Goal: Information Seeking & Learning: Learn about a topic

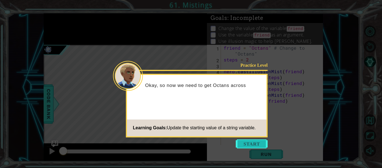
click at [254, 141] on button "Start" at bounding box center [252, 143] width 32 height 9
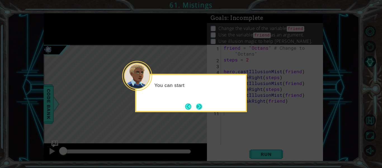
click at [198, 108] on button "Next" at bounding box center [199, 106] width 7 height 7
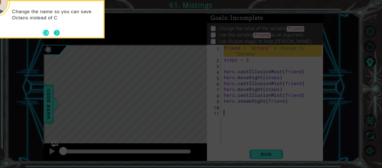
click at [57, 32] on button "Next" at bounding box center [57, 33] width 8 height 8
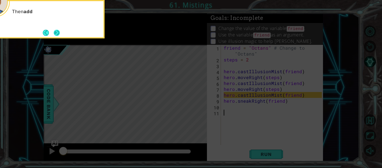
click at [55, 31] on button "Next" at bounding box center [57, 33] width 10 height 10
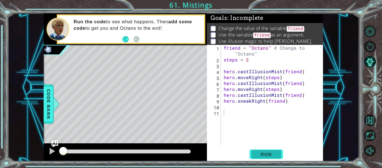
click at [262, 151] on span "Run" at bounding box center [266, 154] width 22 height 6
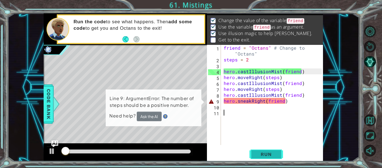
scroll to position [8, 0]
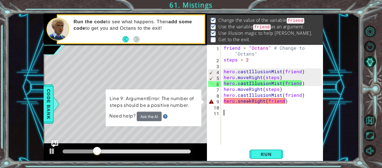
click at [222, 128] on div "1 2 3 4 5 6 7 8 9 10 11 friend = "Octans" # Change to "Octans" steps = 2 hero .…" at bounding box center [264, 95] width 115 height 100
click at [207, 99] on div "1 2 3 4 5 6 7 8 9 10 11 friend = "Octans" # Change to "Octans" steps = 2 hero .…" at bounding box center [264, 95] width 115 height 100
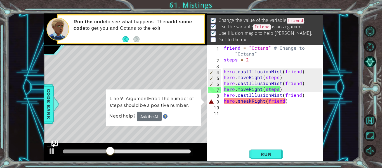
scroll to position [16, 0]
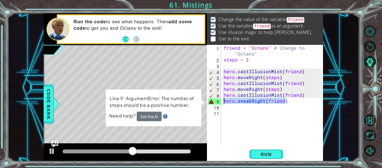
drag, startPoint x: 288, startPoint y: 102, endPoint x: 221, endPoint y: 102, distance: 66.9
click at [221, 102] on div "1 2 3 4 5 6 7 8 9 10 11 friend = "Octans" # Change to "Octans" steps = 2 hero .…" at bounding box center [264, 95] width 115 height 100
type textarea "hero.sneakRight(friend)"
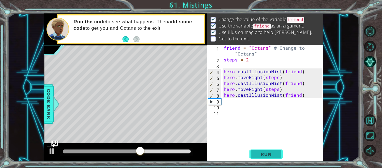
click at [268, 151] on button "Run" at bounding box center [267, 153] width 34 height 11
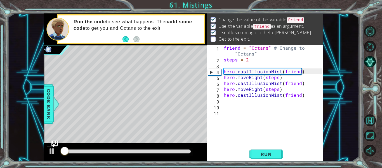
scroll to position [8, 0]
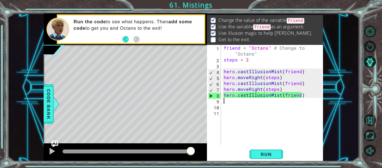
click at [229, 108] on div "friend = "Octans" # Change to "Octans" steps = 2 hero . castIllusionMist ( frie…" at bounding box center [274, 104] width 102 height 118
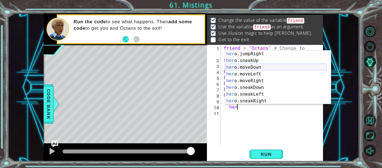
scroll to position [27, 0]
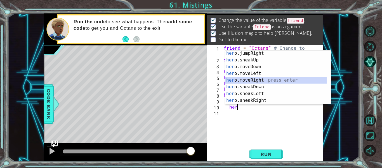
click at [249, 79] on div "her o.jumpRight press enter her o.sneakUp press enter her o.moveDown press ente…" at bounding box center [276, 83] width 102 height 67
type textarea "hero.moveRight(1)"
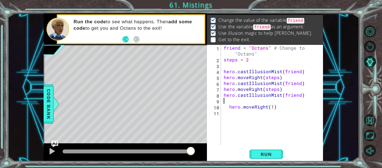
click at [235, 99] on div "friend = "Octans" # Change to "Octans" steps = 2 hero . castIllusionMist ( frie…" at bounding box center [274, 104] width 102 height 118
type textarea "\"
click at [226, 103] on div "friend = "Octans" # Change to "Octans" steps = 2 hero . castIllusionMist ( frie…" at bounding box center [274, 104] width 102 height 118
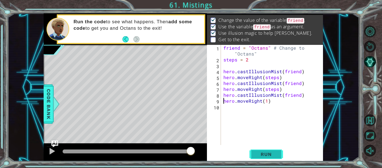
type textarea "hero.moveRight(1)"
click at [262, 149] on button "Run" at bounding box center [267, 153] width 34 height 11
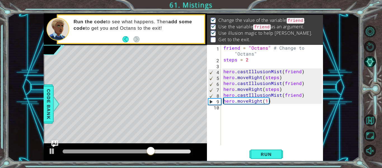
click at [226, 111] on div "friend = "Octans" # Change to "Octans" steps = 2 hero . castIllusionMist ( frie…" at bounding box center [273, 104] width 102 height 118
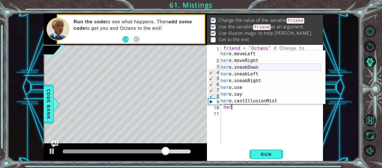
scroll to position [54, 0]
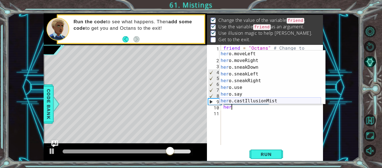
click at [259, 100] on div "her o.moveLeft press enter her o.moveRight press enter her o.sneakDown press en…" at bounding box center [271, 83] width 102 height 67
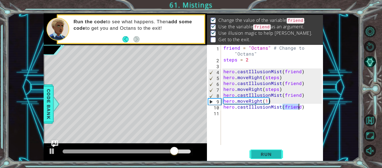
click at [267, 155] on span "Run" at bounding box center [266, 154] width 22 height 6
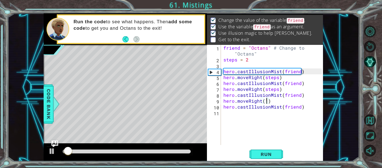
click at [268, 103] on div "friend = "Octans" # Change to "Octans" steps = 2 hero . castIllusionMist ( frie…" at bounding box center [273, 104] width 102 height 118
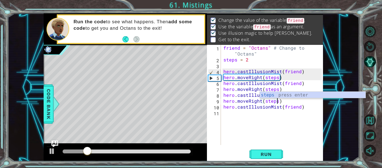
scroll to position [0, 4]
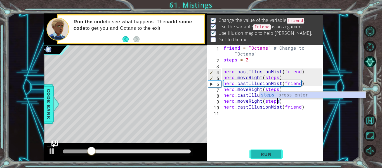
type textarea "hero.moveRight(steps)"
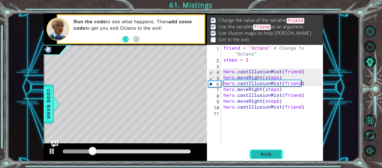
click at [270, 155] on span "Run" at bounding box center [266, 154] width 22 height 6
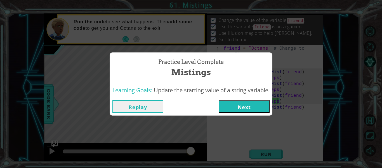
click at [254, 107] on button "Next" at bounding box center [244, 106] width 51 height 13
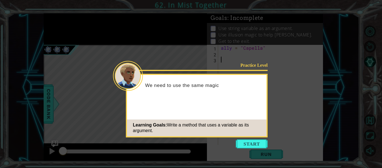
click at [248, 138] on icon at bounding box center [191, 84] width 382 height 168
click at [246, 144] on button "Start" at bounding box center [252, 143] width 32 height 9
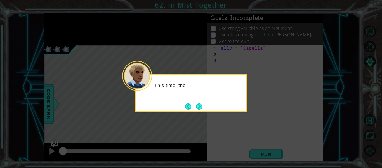
click at [194, 111] on div "This time, the" at bounding box center [191, 93] width 112 height 38
click at [198, 103] on button "Next" at bounding box center [199, 106] width 10 height 10
click at [198, 103] on button "Next" at bounding box center [199, 106] width 8 height 8
click at [198, 103] on button "Next" at bounding box center [199, 106] width 10 height 10
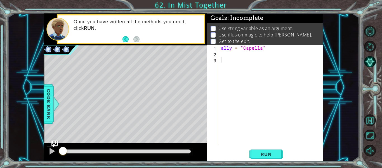
click at [219, 57] on div "1 2 3 ally = "Capella" הההההההההההההההההההההההההההההההההההההההההההההההההההההההה…" at bounding box center [264, 95] width 115 height 100
click at [269, 155] on span "Run" at bounding box center [266, 154] width 22 height 6
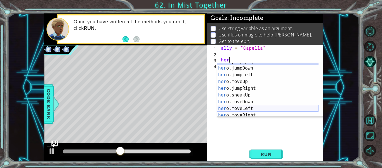
scroll to position [5, 0]
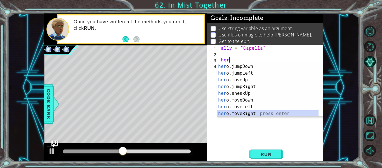
click at [253, 112] on div "her o.jumpDown press enter her o.jumpLeft press enter her o.moveUp press enter …" at bounding box center [268, 96] width 102 height 67
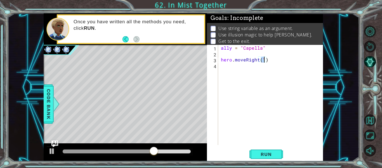
scroll to position [0, 3]
click at [264, 155] on span "Run" at bounding box center [266, 154] width 22 height 6
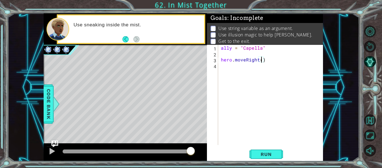
type textarea "hero.moveRight(1)"
click at [227, 66] on div "ally = "Capella" hero . moveRight ( 1 )" at bounding box center [272, 101] width 105 height 112
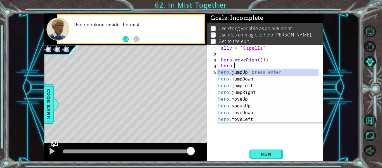
scroll to position [0, 1]
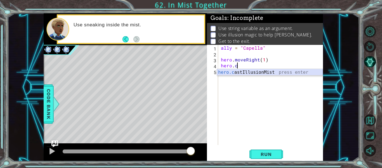
click at [234, 73] on div "hero.c astIllusionMist press enter" at bounding box center [270, 79] width 106 height 20
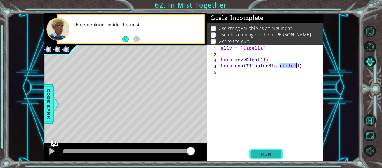
click at [276, 154] on span "Run" at bounding box center [266, 154] width 22 height 6
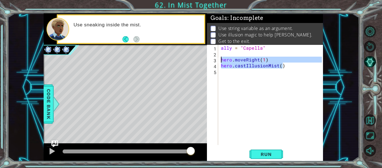
drag, startPoint x: 290, startPoint y: 66, endPoint x: 220, endPoint y: 54, distance: 70.8
click at [220, 54] on div "ally = "Capella" hero . moveRight ( 1 ) hero . castIllusionMist ( )" at bounding box center [272, 101] width 105 height 112
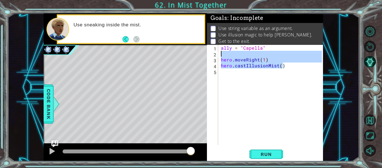
type textarea "hero.moveRight(1)"
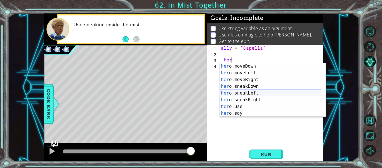
scroll to position [47, 0]
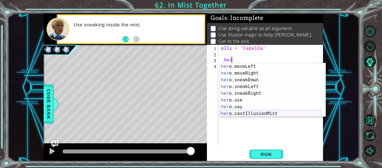
click at [249, 113] on div "her o.moveLeft press enter her o.moveRight press enter her o.sneakDown press en…" at bounding box center [271, 96] width 102 height 67
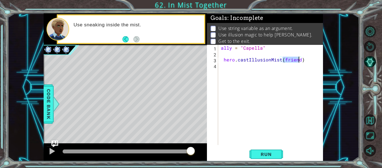
click at [221, 60] on div "ally = "Capella" hero . castIllusionMist ( friend )" at bounding box center [272, 101] width 105 height 112
click at [224, 60] on div "ally = "Capella" hero . castIllusionMist ( friend )" at bounding box center [272, 101] width 105 height 112
click at [266, 156] on span "Run" at bounding box center [266, 154] width 22 height 6
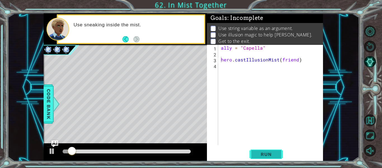
click at [273, 156] on span "Run" at bounding box center [266, 154] width 22 height 6
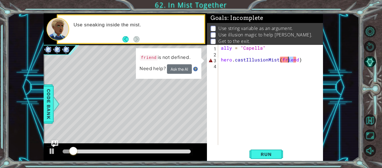
drag, startPoint x: 294, startPoint y: 60, endPoint x: 287, endPoint y: 57, distance: 7.5
click at [287, 57] on div "ally = "Capella" hero . castIllusionMist ( friend )" at bounding box center [272, 101] width 105 height 112
click at [295, 58] on div "ally = "Capella" hero . castIllusionMist ( friend )" at bounding box center [271, 95] width 102 height 100
click at [295, 58] on div "ally = "Capella" hero . castIllusionMist ( friend )" at bounding box center [272, 101] width 105 height 112
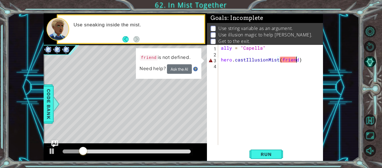
click at [297, 61] on div "ally = "Capella" hero . castIllusionMist ( friend )" at bounding box center [272, 101] width 105 height 112
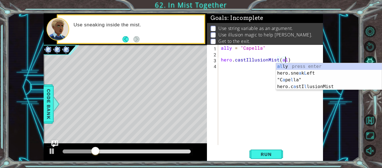
scroll to position [0, 4]
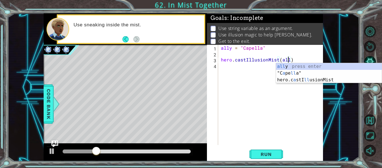
type textarea "hero.castIllusionMist(ally)"
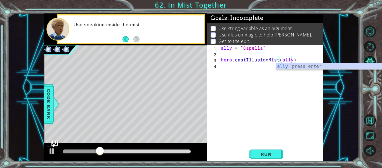
click at [287, 70] on div "ally = "Capella" hero . castIllusionMist ( ally )" at bounding box center [272, 101] width 105 height 112
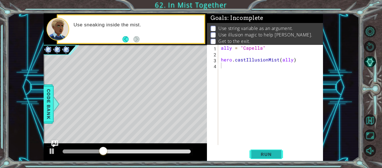
click at [273, 153] on span "Run" at bounding box center [266, 154] width 22 height 6
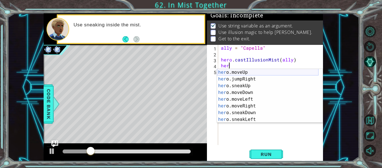
scroll to position [20, 0]
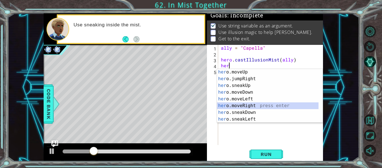
click at [249, 106] on div "her o.moveUp press enter her o.jumpRight press enter her o.sneakUp press enter …" at bounding box center [268, 102] width 102 height 67
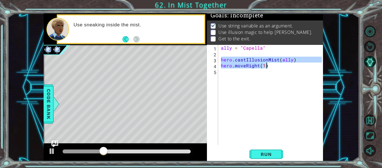
drag, startPoint x: 222, startPoint y: 60, endPoint x: 269, endPoint y: 64, distance: 47.2
click at [269, 64] on div "ally = "Capella" hero . castIllusionMist ( ally ) hero . moveRight ( 1 )" at bounding box center [272, 101] width 105 height 112
type textarea "hero.castIllusionMist(ally) hero.moveRight(1)"
click at [217, 70] on div "5" at bounding box center [213, 72] width 10 height 6
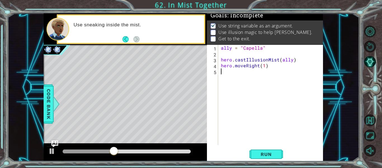
scroll to position [0, 0]
click at [221, 72] on div "ally = "Capella" hero . castIllusionMist ( ally ) hero . moveRight ( 1 )" at bounding box center [272, 101] width 105 height 112
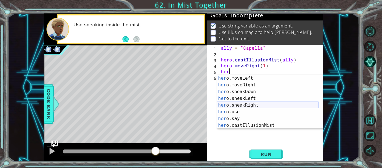
scroll to position [47, 0]
click at [249, 126] on div "her o.moveLeft press enter her o.moveRight press enter her o.sneakDown press en…" at bounding box center [268, 108] width 102 height 67
type textarea "hero.castIllusionMist(friend)"
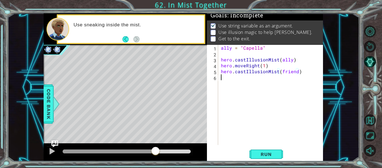
click at [222, 84] on div "ally = "Capella" hero . castIllusionMist ( ally ) hero . moveRight ( 1 ) hero .…" at bounding box center [272, 101] width 105 height 112
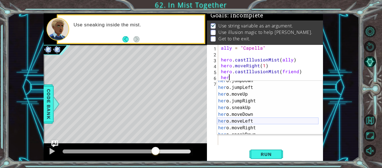
scroll to position [12, 0]
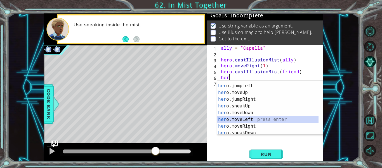
click at [245, 121] on div "her o.jumpDown press enter her o.jumpLeft press enter her o.moveUp press enter …" at bounding box center [268, 109] width 102 height 67
type textarea "hero.moveLeft(1)"
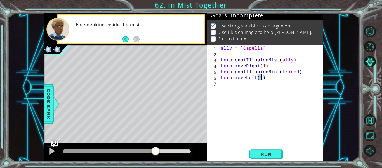
click at [223, 86] on div "ally = "Capella" hero . castIllusionMist ( ally ) hero . moveRight ( 1 ) hero .…" at bounding box center [272, 101] width 105 height 112
click at [260, 154] on span "Run" at bounding box center [266, 154] width 22 height 6
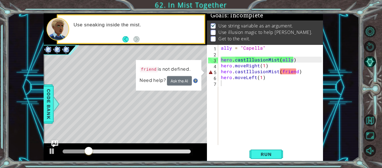
drag, startPoint x: 260, startPoint y: 154, endPoint x: 244, endPoint y: 64, distance: 91.4
click at [244, 64] on div "1 2 3 4 5 6 7 ally = "Capella" hero . castIllusionMist ( ally ) hero . moveRigh…" at bounding box center [265, 103] width 116 height 116
drag, startPoint x: 296, startPoint y: 73, endPoint x: 280, endPoint y: 72, distance: 16.2
click at [280, 72] on div "ally = "Capella" hero . castIllusionMist ( ally ) hero . moveRight ( 1 ) hero .…" at bounding box center [272, 101] width 105 height 112
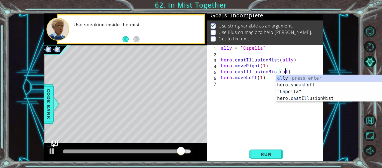
scroll to position [0, 4]
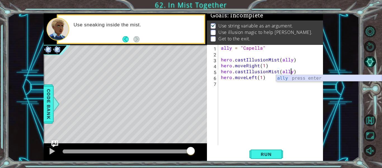
click at [282, 79] on div "ally press enter" at bounding box center [329, 85] width 106 height 20
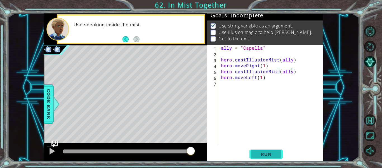
click at [268, 157] on span "Run" at bounding box center [266, 154] width 22 height 6
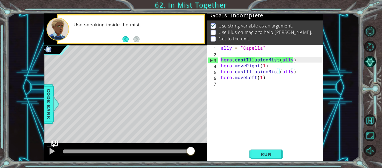
click at [244, 78] on div "ally = "Capella" hero . castIllusionMist ( ally ) hero . moveRight ( 1 ) hero .…" at bounding box center [272, 101] width 105 height 112
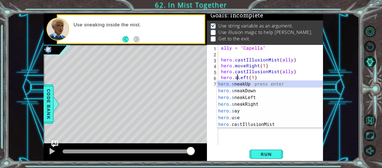
scroll to position [0, 1]
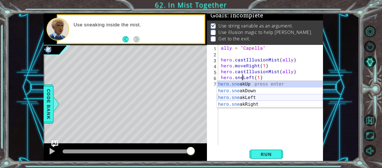
click at [248, 96] on div "hero.sne akUp press enter hero.sne akDown press enter hero.sne akLeft press ent…" at bounding box center [270, 101] width 106 height 40
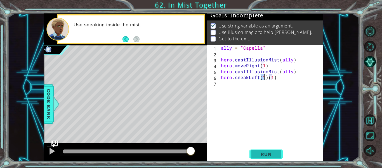
click at [267, 152] on span "Run" at bounding box center [266, 154] width 22 height 6
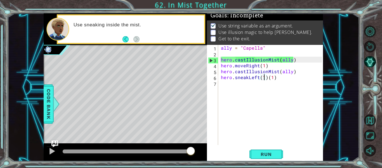
click at [277, 76] on div "ally = "Capella" hero . castIllusionMist ( ally ) hero . moveRight ( 1 ) hero .…" at bounding box center [272, 101] width 105 height 112
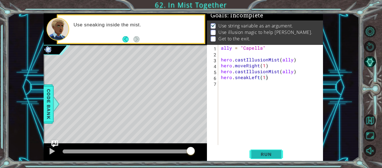
click at [265, 149] on button "Run" at bounding box center [267, 153] width 34 height 11
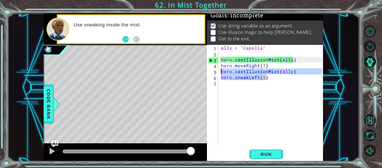
drag, startPoint x: 268, startPoint y: 78, endPoint x: 217, endPoint y: 71, distance: 51.1
click at [217, 71] on div "hero.sneakLeft(1) 1 2 3 4 5 6 7 ally = "Capella" hero . castIllusionMist ( ally…" at bounding box center [264, 95] width 115 height 100
type textarea "hero.castIllusionMist(ally) hero.sneakLeft(1)"
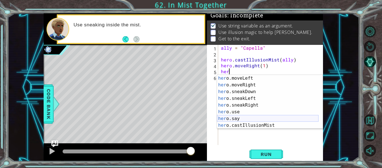
scroll to position [47, 0]
click at [247, 108] on div "her o.moveLeft press enter her o.moveRight press enter her o.sneakDown press en…" at bounding box center [268, 108] width 102 height 67
type textarea "hero.sneakRight(1)"
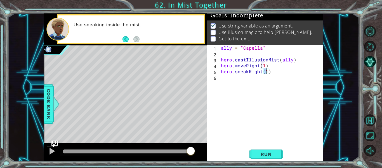
click at [231, 82] on div "ally = "Capella" hero . castIllusionMist ( ally ) hero . moveRight ( 1 ) hero .…" at bounding box center [272, 101] width 105 height 112
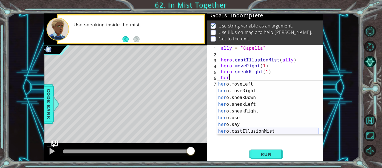
click at [261, 131] on div "her o.moveLeft press enter her o.moveRight press enter her o.sneakDown press en…" at bounding box center [268, 114] width 102 height 67
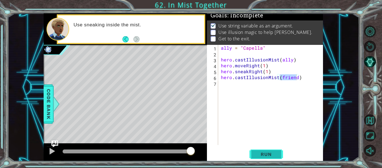
click at [264, 153] on span "Run" at bounding box center [266, 154] width 22 height 6
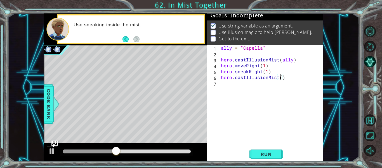
click at [300, 82] on div "ally = "Capella" hero . castIllusionMist ( ally ) hero . moveRight ( 1 ) hero .…" at bounding box center [272, 101] width 105 height 112
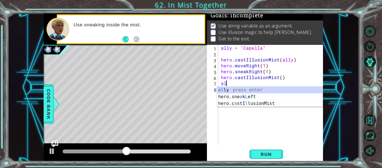
scroll to position [0, 0]
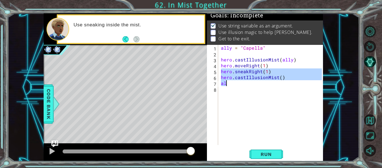
drag, startPoint x: 221, startPoint y: 72, endPoint x: 230, endPoint y: 85, distance: 16.5
click at [230, 85] on div "ally = "Capella" hero . castIllusionMist ( ally ) hero . moveRight ( 1 ) hero .…" at bounding box center [272, 101] width 105 height 112
type textarea "hero.castIllusionMist() al"
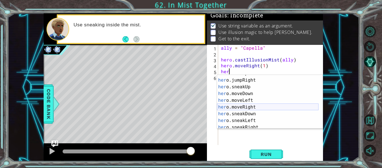
scroll to position [47, 0]
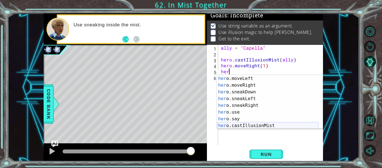
click at [252, 126] on div "her o.moveDown press enter her o.moveLeft press enter her o.moveRight press ent…" at bounding box center [268, 101] width 102 height 67
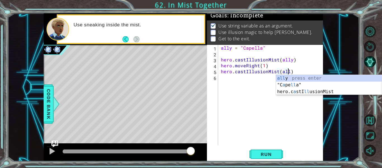
scroll to position [0, 4]
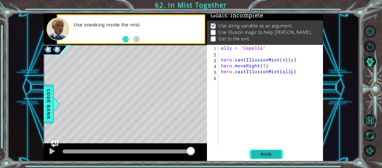
click at [269, 156] on span "Run" at bounding box center [266, 154] width 22 height 6
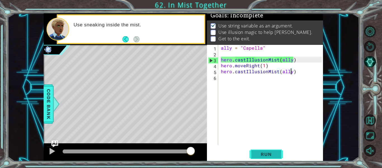
click at [262, 153] on span "Run" at bounding box center [266, 154] width 22 height 6
click at [244, 67] on div "ally = "Capella" hero . castIllusionMist ( ally ) hero . moveRight ( 1 ) hero .…" at bounding box center [272, 101] width 105 height 112
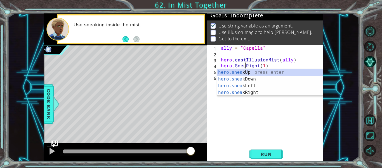
scroll to position [0, 2]
click at [247, 90] on div "hero.sneak Up press enter hero.sneak Down press enter hero.sneak Left press ent…" at bounding box center [270, 89] width 106 height 40
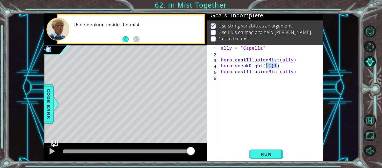
click at [266, 66] on div "ally = "Capella" hero . castIllusionMist ( ally ) hero . sneakRight ( 1 ) ( 1 )…" at bounding box center [272, 101] width 105 height 112
type textarea "hero.sneakRight(1)"
click at [268, 152] on span "Run" at bounding box center [266, 154] width 22 height 6
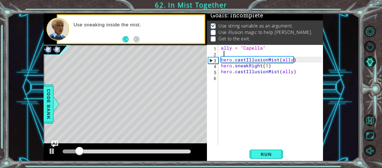
click at [223, 52] on div "ally = "Capella" hero . castIllusionMist ( ally ) hero . sneakRight ( 1 ) hero …" at bounding box center [272, 101] width 105 height 112
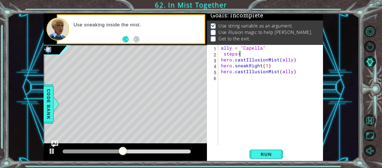
scroll to position [0, 1]
click at [240, 56] on div "ally = "Capella" steps = 2 hero . castIllusionMist ( ally ) hero . sneakRight (…" at bounding box center [272, 101] width 105 height 112
click at [238, 56] on div "ally = "Capella" steps = 2 hero . castIllusionMist ( ally ) hero . sneakRight (…" at bounding box center [272, 101] width 105 height 112
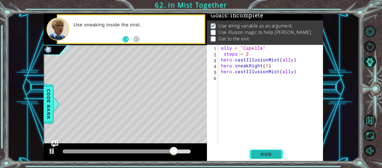
click at [267, 159] on button "Run" at bounding box center [267, 153] width 34 height 11
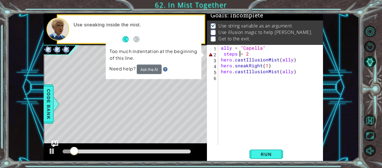
click at [248, 55] on div "ally = "Capella" steps = 2 hero . castIllusionMist ( ally ) hero . sneakRight (…" at bounding box center [272, 101] width 105 height 112
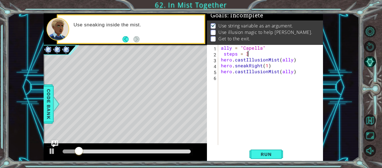
scroll to position [0, 1]
drag, startPoint x: 265, startPoint y: 154, endPoint x: 221, endPoint y: 51, distance: 112.1
click at [221, 51] on div "ally = "Capella" steps = 3 hero . castIllusionMist ( ally ) hero . sneakRight (…" at bounding box center [272, 101] width 105 height 112
click at [224, 55] on div "ally = "Capella" steps = 3 hero . castIllusionMist ( ally ) hero . sneakRight (…" at bounding box center [272, 101] width 105 height 112
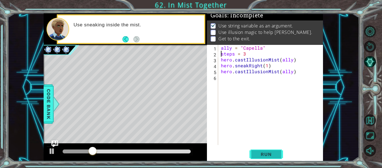
type textarea "steps = 3"
click at [267, 154] on span "Run" at bounding box center [266, 154] width 22 height 6
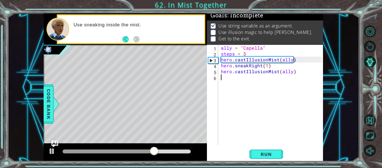
click at [226, 77] on div "ally = "Capella" steps = 3 hero . castIllusionMist ( ally ) hero . sneakRight (…" at bounding box center [272, 101] width 105 height 112
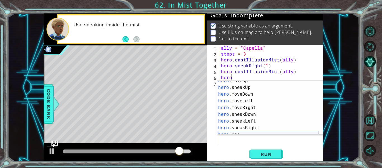
scroll to position [31, 0]
click at [245, 126] on div "hero .moveUp press enter hero .sneakUp press enter hero .moveDown press enter h…" at bounding box center [268, 110] width 102 height 67
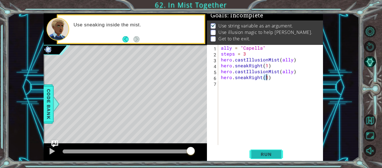
type textarea "hero.sneakRight(1)"
click at [266, 158] on button "Run" at bounding box center [267, 153] width 34 height 11
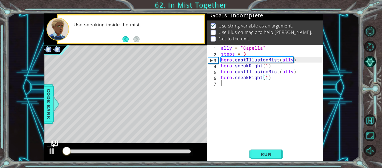
click at [230, 85] on div "ally = "Capella" steps = 3 hero . castIllusionMist ( ally ) hero . sneakRight (…" at bounding box center [272, 101] width 105 height 112
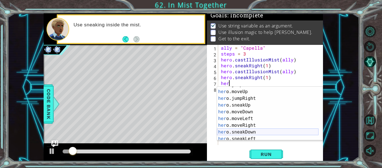
scroll to position [47, 0]
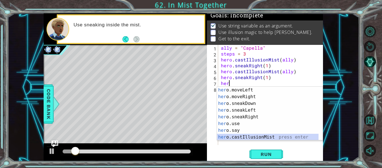
click at [246, 137] on div "her o.moveLeft press enter her o.moveRight press enter her o.sneakDown press en…" at bounding box center [268, 119] width 102 height 67
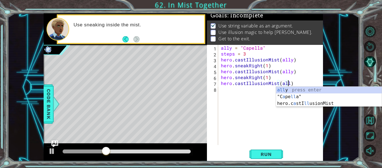
scroll to position [0, 4]
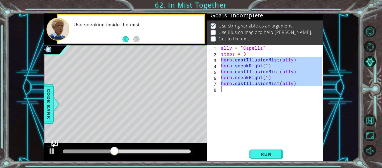
drag, startPoint x: 222, startPoint y: 59, endPoint x: 295, endPoint y: 88, distance: 78.6
click at [295, 88] on div "ally = "Capella" steps = 3 hero . castIllusionMist ( ally ) hero . sneakRight (…" at bounding box center [272, 101] width 105 height 112
type textarea "hero.castIllusionMist(ally)"
paste textarea "Code Area"
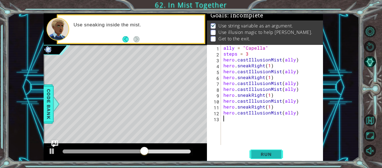
click at [273, 152] on span "Run" at bounding box center [266, 154] width 22 height 6
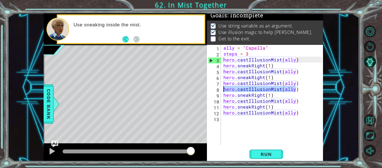
drag, startPoint x: 294, startPoint y: 89, endPoint x: 224, endPoint y: 91, distance: 69.2
click at [224, 91] on div "ally = "Capella" steps = 3 hero . castIllusionMist ( ally ) hero . sneakRight (…" at bounding box center [273, 101] width 102 height 112
type textarea "hero.castIllusionMist(ally)"
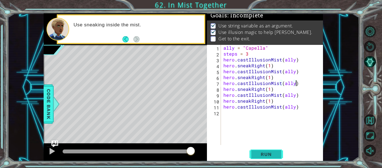
click at [266, 156] on span "Run" at bounding box center [266, 154] width 22 height 6
click at [273, 154] on span "Run" at bounding box center [266, 154] width 22 height 6
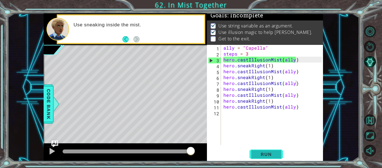
click at [253, 155] on button "Run" at bounding box center [267, 153] width 34 height 11
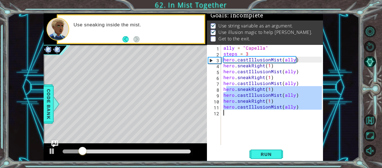
drag, startPoint x: 226, startPoint y: 91, endPoint x: 271, endPoint y: 114, distance: 50.4
click at [271, 114] on div "ally = "Capella" steps = 3 hero . castIllusionMist ( ally ) hero . sneakRight (…" at bounding box center [273, 101] width 102 height 112
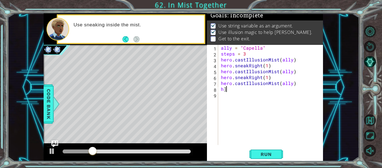
type textarea "h"
click at [263, 157] on span "Run" at bounding box center [266, 154] width 22 height 6
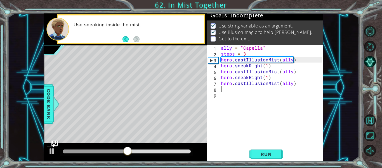
click at [224, 90] on div "ally = "Capella" steps = 3 hero . castIllusionMist ( ally ) hero . sneakRight (…" at bounding box center [272, 101] width 105 height 112
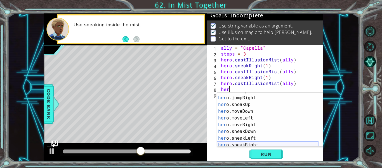
scroll to position [25, 0]
click at [238, 142] on div "her o.moveUp press enter her o.jumpRight press enter her o.sneakUp press enter …" at bounding box center [268, 121] width 102 height 67
type textarea "hero.sneakRight(1)"
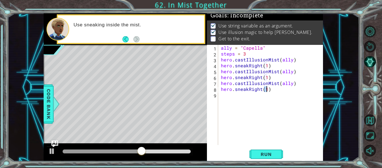
scroll to position [0, 0]
click at [236, 98] on div "ally = "Capella" steps = 3 hero . castIllusionMist ( ally ) hero . sneakRight (…" at bounding box center [272, 101] width 105 height 112
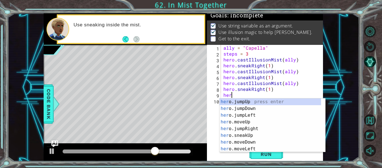
scroll to position [47, 0]
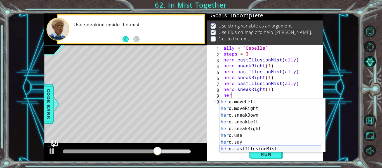
click at [262, 146] on div "her o.moveLeft press enter her o.moveRight press enter her o.sneakDown press en…" at bounding box center [271, 131] width 102 height 67
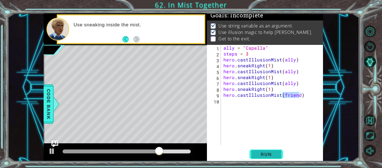
click at [263, 152] on span "Run" at bounding box center [266, 154] width 22 height 6
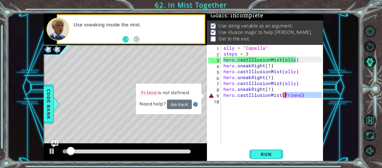
drag, startPoint x: 297, startPoint y: 99, endPoint x: 287, endPoint y: 97, distance: 10.2
click at [287, 97] on div "ally = "Capella" steps = 3 hero . castIllusionMist ( ally ) hero . sneakRight (…" at bounding box center [273, 101] width 102 height 112
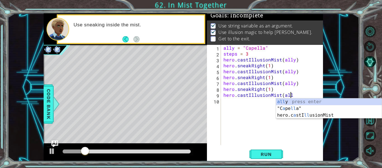
scroll to position [0, 4]
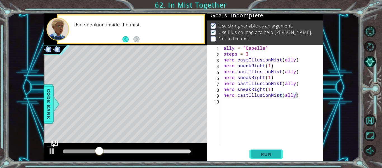
click at [264, 151] on span "Run" at bounding box center [266, 154] width 22 height 6
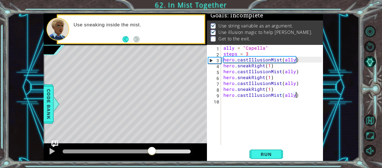
click at [152, 149] on div at bounding box center [107, 151] width 89 height 4
click at [50, 151] on div at bounding box center [51, 150] width 7 height 7
click at [50, 152] on div at bounding box center [51, 150] width 7 height 7
click at [269, 154] on span "Run" at bounding box center [266, 154] width 22 height 6
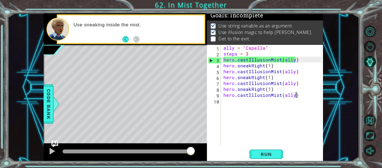
click at [152, 151] on div at bounding box center [127, 151] width 128 height 4
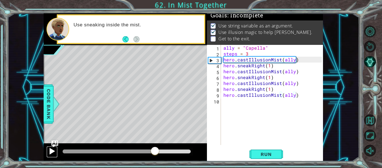
click at [52, 149] on div at bounding box center [51, 150] width 7 height 7
click at [272, 90] on div "ally = "Capella" steps = 3 hero . castIllusionMist ( ally ) hero . sneakRight (…" at bounding box center [273, 101] width 102 height 112
type textarea "hero.sneakRight(1)"
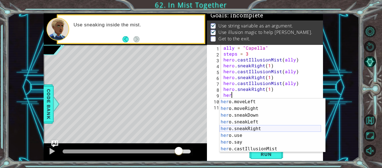
scroll to position [54, 0]
click at [233, 135] on div "her o.moveLeft press enter her o.moveRight press enter her o.sneakDown press en…" at bounding box center [271, 131] width 102 height 67
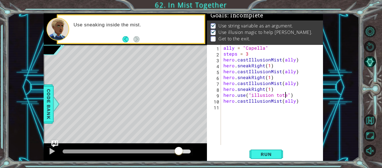
scroll to position [0, 4]
click at [269, 153] on span "Run" at bounding box center [266, 154] width 22 height 6
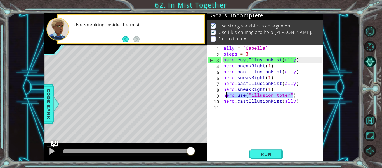
drag, startPoint x: 293, startPoint y: 96, endPoint x: 226, endPoint y: 96, distance: 67.7
click at [226, 96] on div "ally = "Capella" steps = 3 hero . castIllusionMist ( ally ) hero . sneakRight (…" at bounding box center [273, 101] width 102 height 112
type textarea "h"
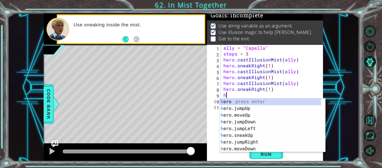
scroll to position [0, 0]
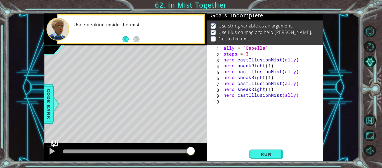
click at [145, 153] on div at bounding box center [127, 151] width 128 height 4
click at [153, 152] on div at bounding box center [127, 151] width 128 height 4
click at [160, 153] on div at bounding box center [127, 151] width 128 height 4
click at [166, 153] on div at bounding box center [127, 151] width 128 height 4
click at [172, 153] on div at bounding box center [127, 151] width 128 height 4
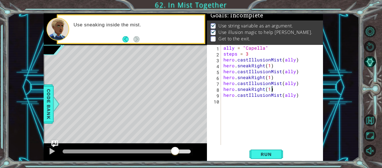
click at [158, 152] on div at bounding box center [119, 151] width 112 height 4
click at [51, 151] on div at bounding box center [51, 150] width 7 height 7
click at [266, 154] on span "Run" at bounding box center [266, 154] width 22 height 6
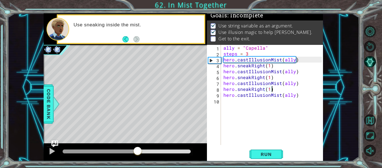
click at [137, 152] on div at bounding box center [127, 151] width 128 height 4
click at [148, 152] on div at bounding box center [127, 151] width 128 height 4
click at [53, 152] on div at bounding box center [51, 150] width 7 height 7
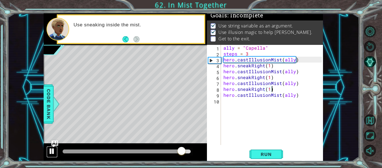
click at [53, 151] on div at bounding box center [51, 150] width 7 height 7
click at [259, 152] on span "Run" at bounding box center [266, 154] width 22 height 6
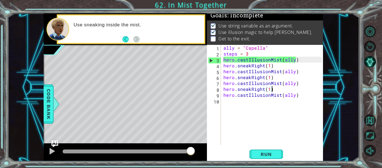
click at [262, 72] on div "ally = "Capella" steps = 3 hero . castIllusionMist ( ally ) hero . sneakRight (…" at bounding box center [273, 101] width 102 height 112
click at [269, 67] on div "ally = "Capella" steps = 3 hero . castIllusionMist ( ally ) hero . sneakRight (…" at bounding box center [273, 101] width 102 height 112
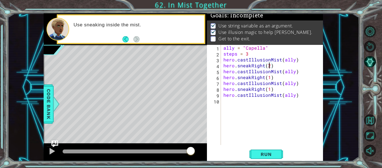
scroll to position [0, 3]
click at [270, 79] on div "ally = "Capella" steps = 3 hero . castIllusionMist ( ally ) hero . sneakRight (…" at bounding box center [273, 101] width 102 height 112
click at [269, 90] on div "ally = "Capella" steps = 3 hero . castIllusionMist ( ally ) hero . sneakRight (…" at bounding box center [273, 101] width 102 height 112
type textarea "hero.sneakRight(2)"
click at [269, 155] on span "Run" at bounding box center [266, 154] width 22 height 6
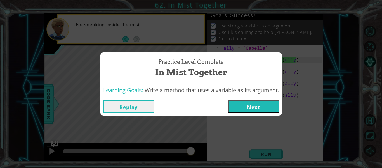
click at [261, 110] on button "Next" at bounding box center [253, 106] width 51 height 13
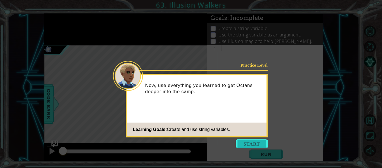
click at [257, 144] on button "Start" at bounding box center [252, 143] width 32 height 9
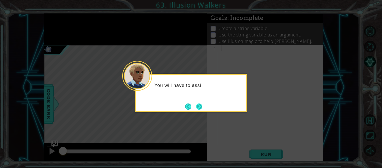
click at [196, 105] on button "Next" at bounding box center [199, 106] width 10 height 10
click at [196, 105] on footer at bounding box center [193, 106] width 17 height 8
click at [196, 105] on button "Next" at bounding box center [199, 106] width 10 height 10
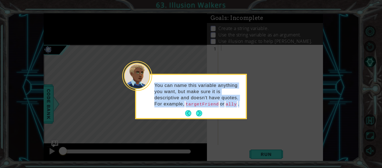
click at [196, 105] on code "targetFriend" at bounding box center [203, 104] width 36 height 6
click at [201, 112] on button "Next" at bounding box center [199, 113] width 10 height 10
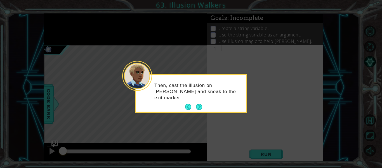
click at [201, 112] on icon at bounding box center [191, 84] width 382 height 168
click at [201, 108] on button "Next" at bounding box center [199, 107] width 6 height 6
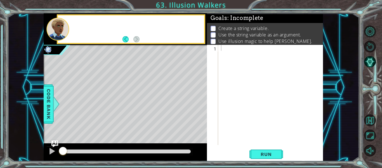
click at [201, 108] on div "Level Map" at bounding box center [173, 127] width 259 height 165
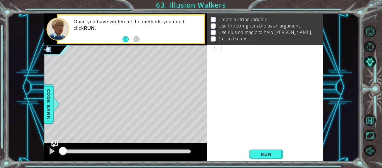
scroll to position [16, 0]
click at [225, 51] on div at bounding box center [272, 101] width 105 height 112
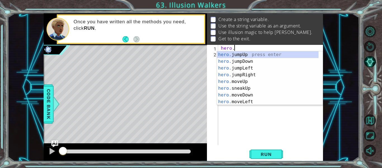
scroll to position [0, 1]
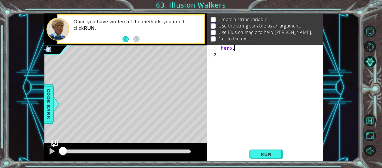
type textarea "hero."
click at [142, 112] on div "Level Map" at bounding box center [173, 127] width 259 height 165
click at [234, 51] on div "hero ." at bounding box center [272, 101] width 105 height 112
click at [236, 46] on div "hero ." at bounding box center [272, 101] width 105 height 112
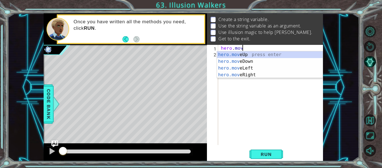
scroll to position [0, 1]
click at [240, 53] on div "hero.move Up press enter hero.move Down press enter hero.move Left press enter …" at bounding box center [270, 71] width 106 height 40
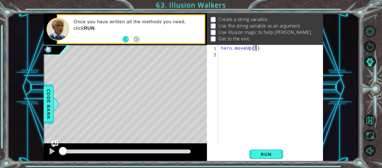
click at [258, 166] on div "1 ההההההההההההההההההההההההההההההההההההההההההההההההההההההההההההההההההההההההההההה…" at bounding box center [191, 84] width 382 height 168
click at [261, 154] on span "Run" at bounding box center [266, 154] width 22 height 6
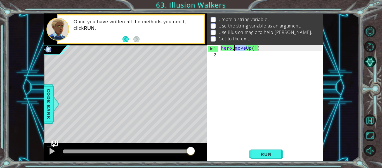
drag, startPoint x: 244, startPoint y: 48, endPoint x: 234, endPoint y: 51, distance: 10.7
click at [234, 51] on div "hero . moveUp ( 1 )" at bounding box center [272, 101] width 105 height 112
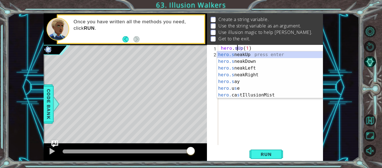
scroll to position [0, 1]
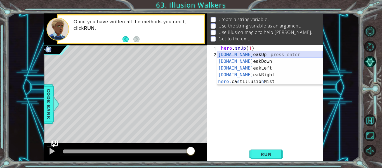
click at [240, 55] on div "[DOMAIN_NAME] eakUp press enter [DOMAIN_NAME] eakDown press enter [DOMAIN_NAME]…" at bounding box center [270, 74] width 106 height 47
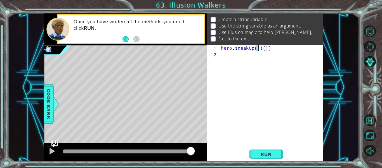
click at [266, 50] on div "hero . sneakUp ( 1 ) ( 1 )" at bounding box center [272, 101] width 105 height 112
click at [269, 50] on div "hero . sneakUp ( 1 ) ( 1 )" at bounding box center [272, 101] width 105 height 112
type textarea "hero.sneakUp(4)"
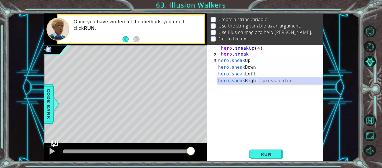
click at [250, 81] on div "hero.sneak Up press enter hero.sneak Down press enter hero.sneak Left press ent…" at bounding box center [270, 77] width 106 height 40
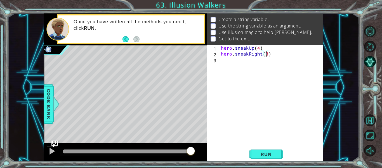
scroll to position [0, 3]
click at [273, 149] on button "Run" at bounding box center [267, 153] width 34 height 11
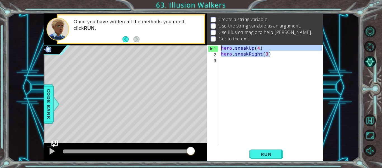
drag, startPoint x: 273, startPoint y: 53, endPoint x: 223, endPoint y: 50, distance: 49.9
click at [223, 50] on div "hero . sneakUp ( 4 ) hero . sneakRight ( 3 )" at bounding box center [272, 101] width 105 height 112
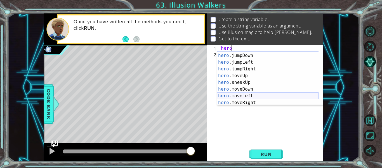
scroll to position [6, 0]
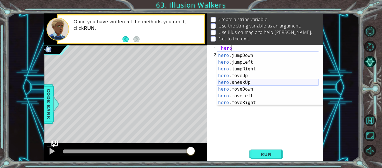
click at [238, 81] on div "hero .jumpUp press enter hero .jumpDown press enter hero .jumpLeft press enter …" at bounding box center [268, 78] width 102 height 67
type textarea "hero.sneakUp(1)"
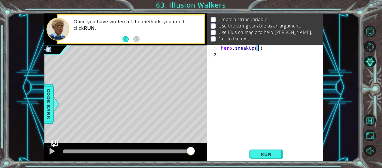
scroll to position [0, 2]
click at [228, 59] on div "hero . sneakUp ( 1 )" at bounding box center [272, 101] width 105 height 112
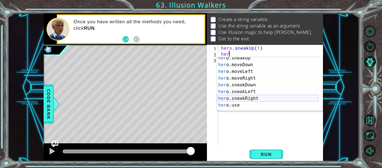
scroll to position [47, 0]
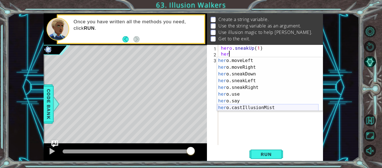
click at [254, 107] on div "her o.moveLeft press enter her o.moveRight press enter her o.sneakDown press en…" at bounding box center [268, 90] width 102 height 67
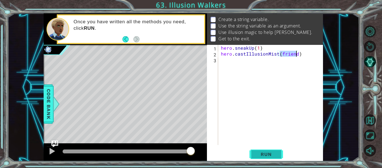
click at [265, 153] on span "Run" at bounding box center [266, 154] width 22 height 6
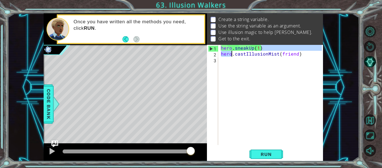
drag, startPoint x: 263, startPoint y: 50, endPoint x: 221, endPoint y: 50, distance: 41.7
click at [221, 50] on div "hero . sneakUp ( 1 ) hero . castIllusionMist ( friend )" at bounding box center [272, 101] width 105 height 112
type textarea "hero.sneakUp(1)"
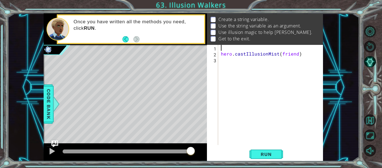
click at [222, 48] on div "hero . castIllusionMist ( friend )" at bounding box center [272, 101] width 105 height 112
click at [221, 55] on div "hero . castIllusionMist ( friend )" at bounding box center [272, 101] width 105 height 112
type textarea "hero.castIllusionMist(friend)"
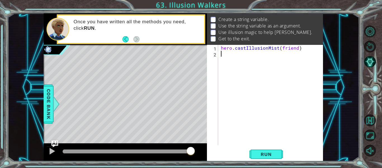
click at [221, 55] on div "hero . castIllusionMist ( friend )" at bounding box center [272, 101] width 105 height 112
click at [269, 158] on button "Run" at bounding box center [267, 153] width 34 height 11
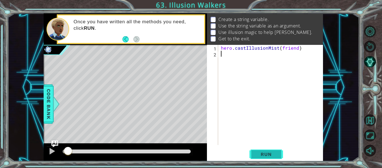
click at [264, 153] on span "Run" at bounding box center [266, 154] width 22 height 6
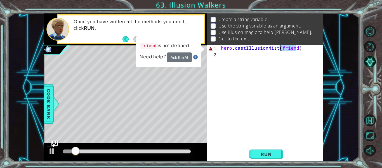
drag, startPoint x: 296, startPoint y: 48, endPoint x: 281, endPoint y: 47, distance: 14.9
click at [281, 47] on div "hero . castIllusionMist ( friend )" at bounding box center [272, 101] width 105 height 112
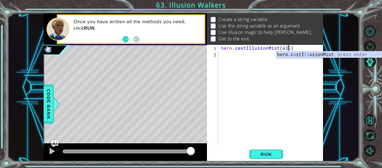
scroll to position [0, 4]
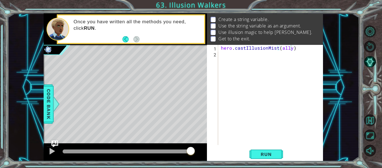
click at [271, 160] on div "hero.castIllusionMist(ally) 1 2 hero . castIllusionMist ( ally ) הההההההההההההה…" at bounding box center [265, 103] width 116 height 116
click at [270, 157] on button "Run" at bounding box center [267, 153] width 34 height 11
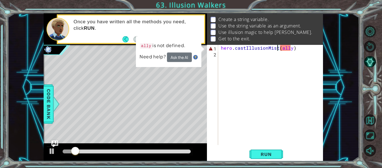
click at [278, 49] on div "hero . castIllusionMist ( ally )" at bounding box center [272, 101] width 105 height 112
click at [281, 48] on div "hero . castIllusionMist ( ally )" at bounding box center [272, 101] width 105 height 112
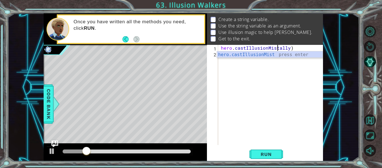
scroll to position [0, 4]
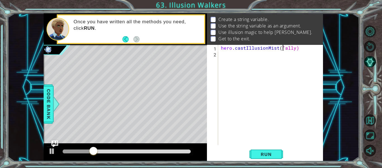
click at [294, 49] on div "hero . castIllusionMist ( "ally)" at bounding box center [272, 101] width 105 height 112
click at [256, 150] on button "Run" at bounding box center [267, 153] width 34 height 11
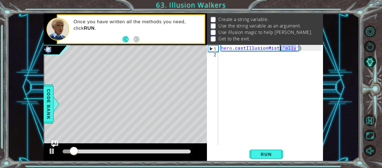
drag, startPoint x: 297, startPoint y: 46, endPoint x: 281, endPoint y: 49, distance: 15.9
click at [281, 49] on div "hero . castIllusionMist ( "ally" )" at bounding box center [272, 101] width 105 height 112
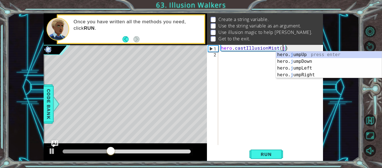
scroll to position [0, 4]
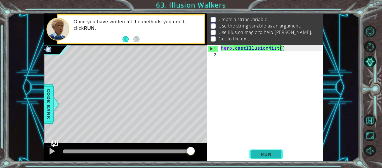
click at [267, 151] on button "Run" at bounding box center [267, 153] width 34 height 11
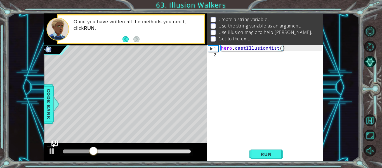
click at [286, 49] on div "hero . castIllusionMist ( )" at bounding box center [272, 101] width 105 height 112
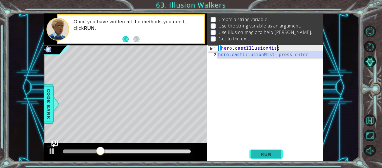
click at [258, 155] on span "Run" at bounding box center [266, 154] width 22 height 6
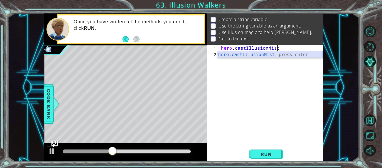
click at [228, 53] on div "hero.castIllusionMist press enter" at bounding box center [270, 61] width 106 height 20
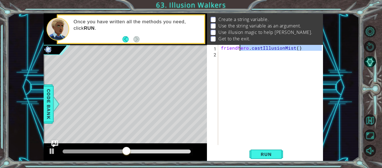
drag, startPoint x: 298, startPoint y: 51, endPoint x: 206, endPoint y: 48, distance: 92.1
click at [206, 48] on div "1 ההההההההההההההההההההההההההההההההההההההההההההההההההההההההההההההההההההההההההההה…" at bounding box center [184, 86] width 280 height 147
type textarea "friendhero.castIllusionMist()"
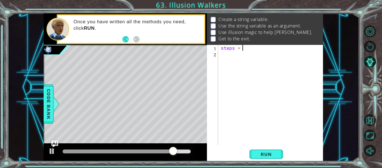
scroll to position [0, 1]
type textarea "steps = 3"
click at [272, 151] on span "Run" at bounding box center [266, 154] width 22 height 6
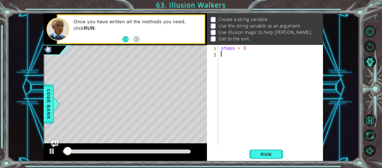
click at [224, 57] on div "steps = 3" at bounding box center [272, 101] width 105 height 112
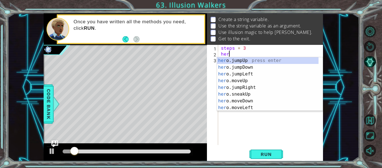
scroll to position [0, 0]
type textarea "h"
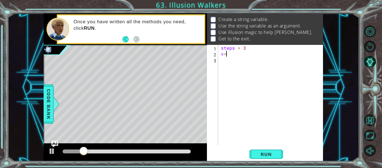
type textarea "v"
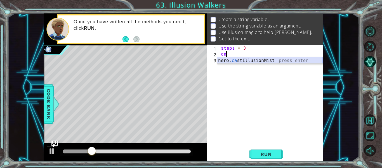
click at [233, 62] on div "hero. ca stIllusionMist press enter" at bounding box center [270, 67] width 106 height 20
type textarea "hero.castIllusionMist(friend)"
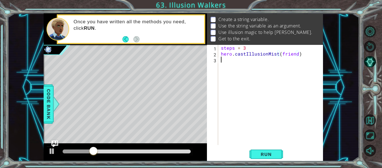
click at [228, 59] on div "steps = 3 hero . castIllusionMist ( friend )" at bounding box center [272, 101] width 105 height 112
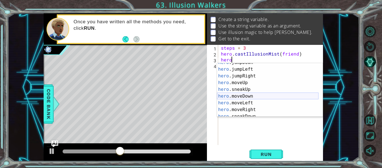
scroll to position [11, 0]
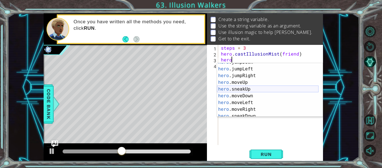
click at [236, 88] on div "hero .jumpDown press enter hero .jumpLeft press enter hero .jumpRight press ent…" at bounding box center [268, 92] width 102 height 67
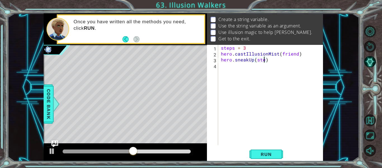
scroll to position [0, 3]
click at [268, 153] on span "Run" at bounding box center [266, 154] width 22 height 6
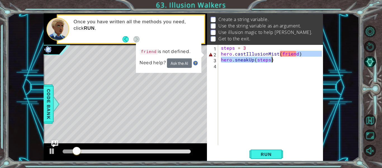
drag, startPoint x: 296, startPoint y: 55, endPoint x: 281, endPoint y: 57, distance: 15.1
click at [281, 57] on div "steps = 3 hero . castIllusionMist ( friend ) hero . sneakUp ( steps )" at bounding box center [272, 101] width 105 height 112
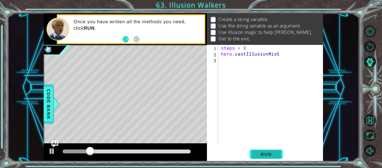
click at [262, 152] on span "Run" at bounding box center [266, 154] width 22 height 6
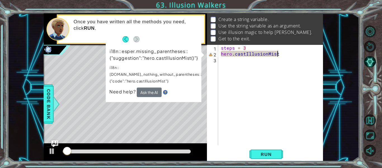
click at [278, 57] on div "steps = 3 hero . castIllusionMist" at bounding box center [272, 101] width 105 height 112
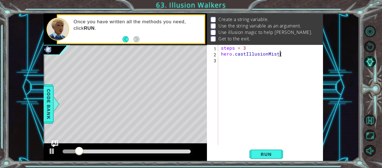
scroll to position [0, 4]
click at [268, 151] on button "Run" at bounding box center [267, 153] width 34 height 11
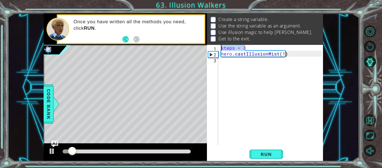
drag, startPoint x: 293, startPoint y: 50, endPoint x: 219, endPoint y: 50, distance: 73.3
click at [219, 50] on div "hero.castIllusionMist(1) 1 2 3 steps = 3 hero . castIllusionMist ( 1 ) הההההההה…" at bounding box center [264, 95] width 115 height 100
click at [219, 50] on div "steps = 3 1 2 3 steps = 3 hero . castIllusionMist ( 1 ) ההההההההההההההההההההההה…" at bounding box center [264, 95] width 115 height 100
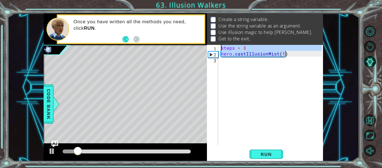
drag, startPoint x: 288, startPoint y: 55, endPoint x: 220, endPoint y: 45, distance: 69.2
click at [220, 45] on div "steps = 3 1 2 3 steps = 3 hero . castIllusionMist ( 1 ) ההההההההההההההההההההההה…" at bounding box center [264, 95] width 115 height 100
type textarea "steps = 3 hero.castIllusionMist(1)"
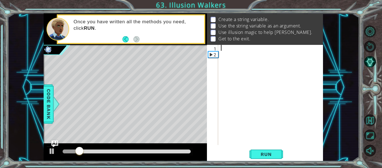
scroll to position [0, 0]
